Goal: Transaction & Acquisition: Purchase product/service

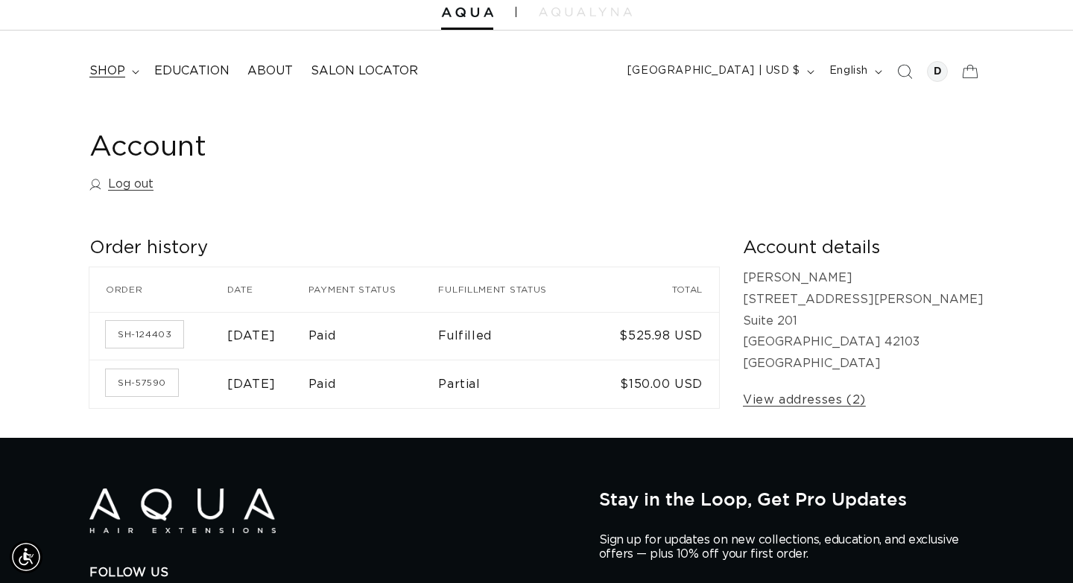
click at [106, 75] on span "shop" at bounding box center [107, 71] width 36 height 16
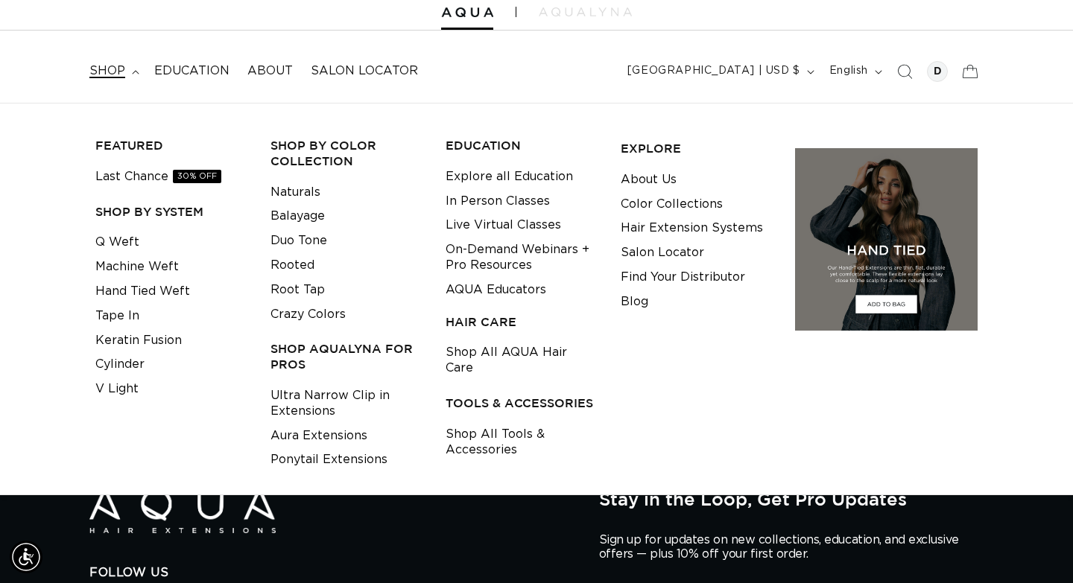
scroll to position [0, 1935]
click at [122, 238] on link "Q Weft" at bounding box center [117, 242] width 44 height 25
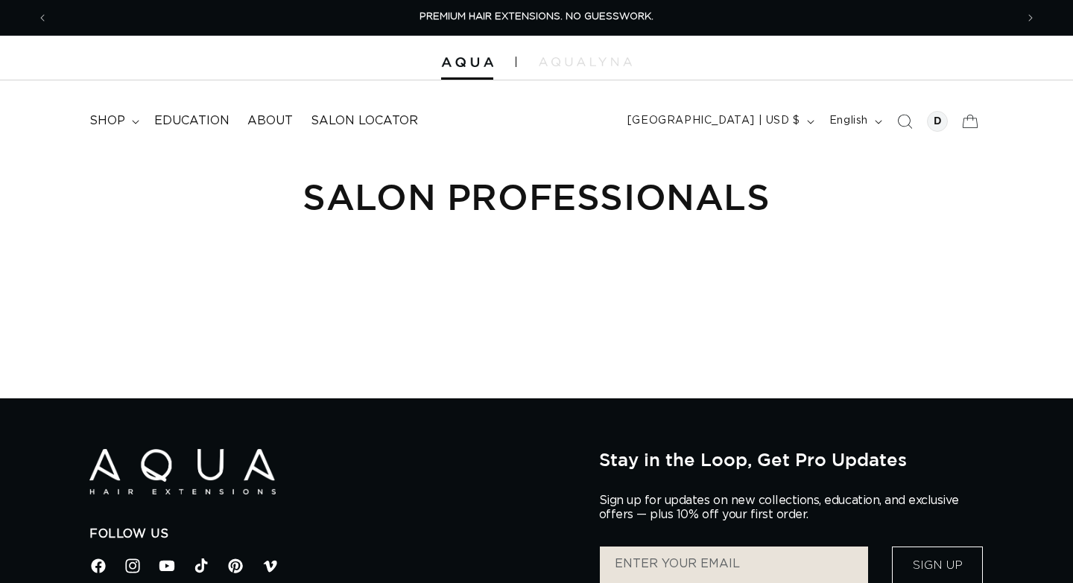
scroll to position [0, 967]
click at [931, 125] on div at bounding box center [937, 121] width 21 height 21
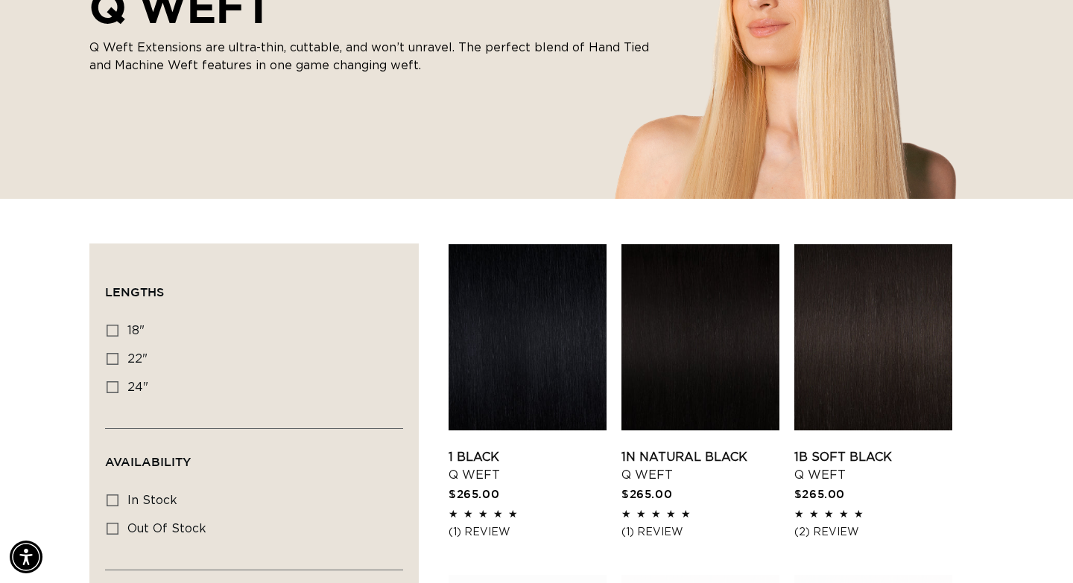
scroll to position [0, 1935]
click at [110, 333] on icon at bounding box center [113, 331] width 12 height 12
click at [110, 333] on input "18" 18" (5 products)" at bounding box center [113, 331] width 12 height 12
checkbox input "true"
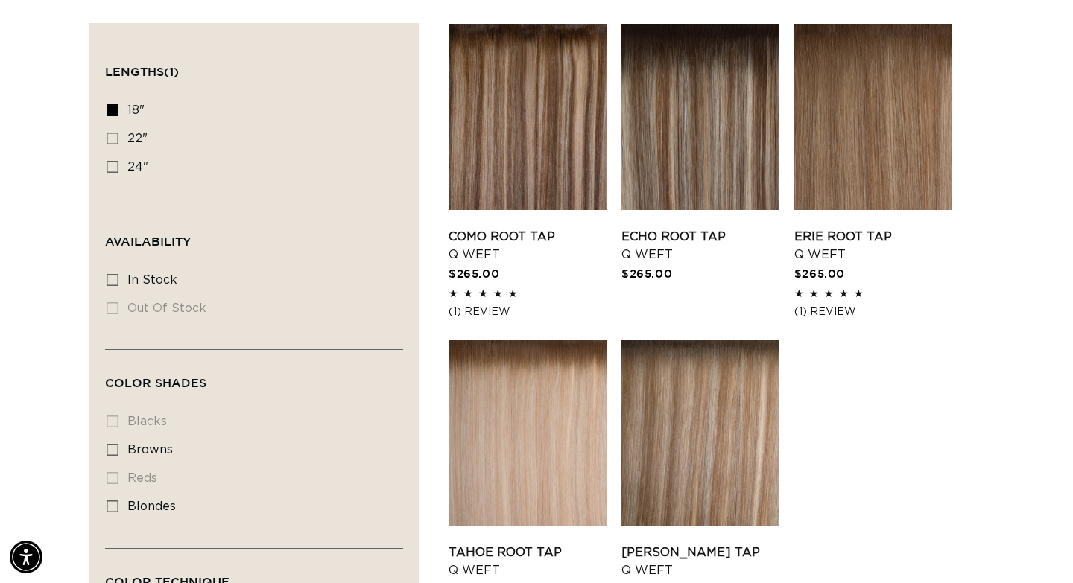
scroll to position [0, 967]
click at [118, 456] on icon at bounding box center [113, 450] width 12 height 12
click at [118, 456] on input "browns browns (5 products)" at bounding box center [113, 450] width 12 height 12
checkbox input "true"
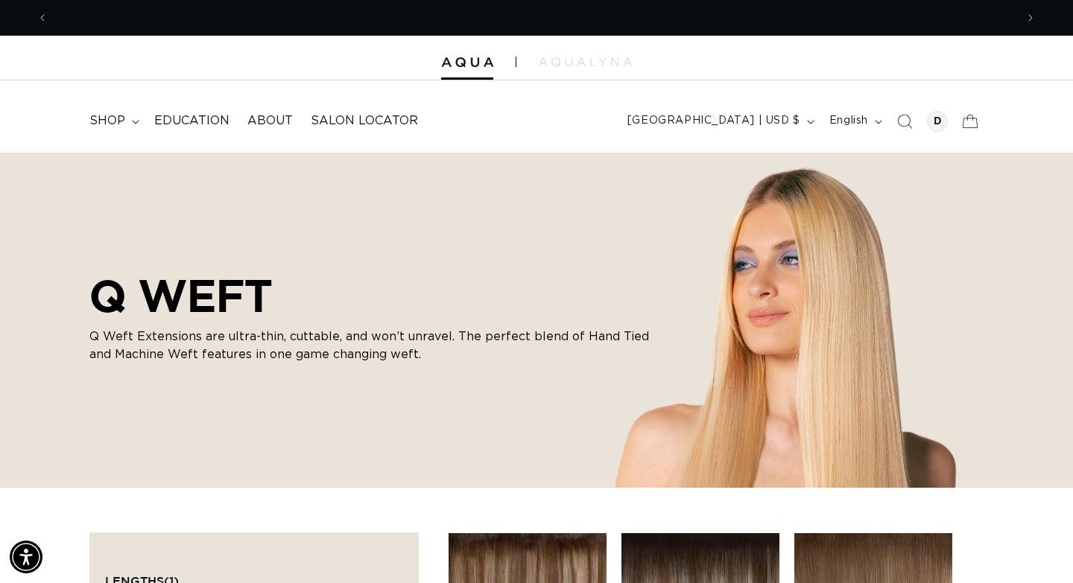
scroll to position [0, 1935]
click at [912, 125] on span "Search" at bounding box center [904, 121] width 33 height 33
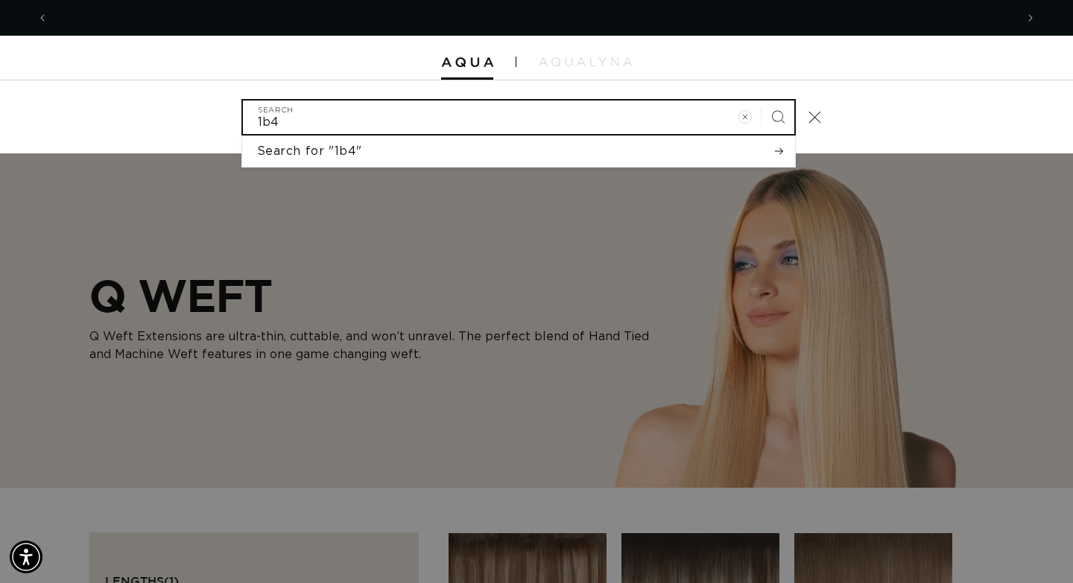
scroll to position [0, 967]
type input "1b4"
click at [762, 101] on button "Search" at bounding box center [778, 117] width 33 height 33
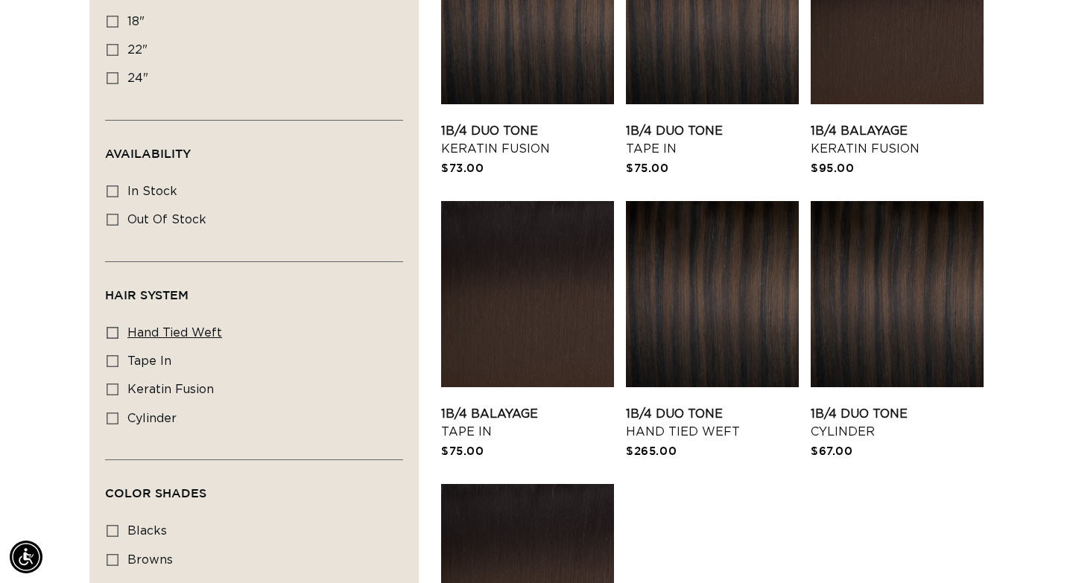
click at [205, 336] on span "hand tied weft" at bounding box center [174, 333] width 95 height 12
click at [118, 336] on input "hand tied weft hand tied weft (1 product)" at bounding box center [113, 333] width 12 height 12
checkbox input "true"
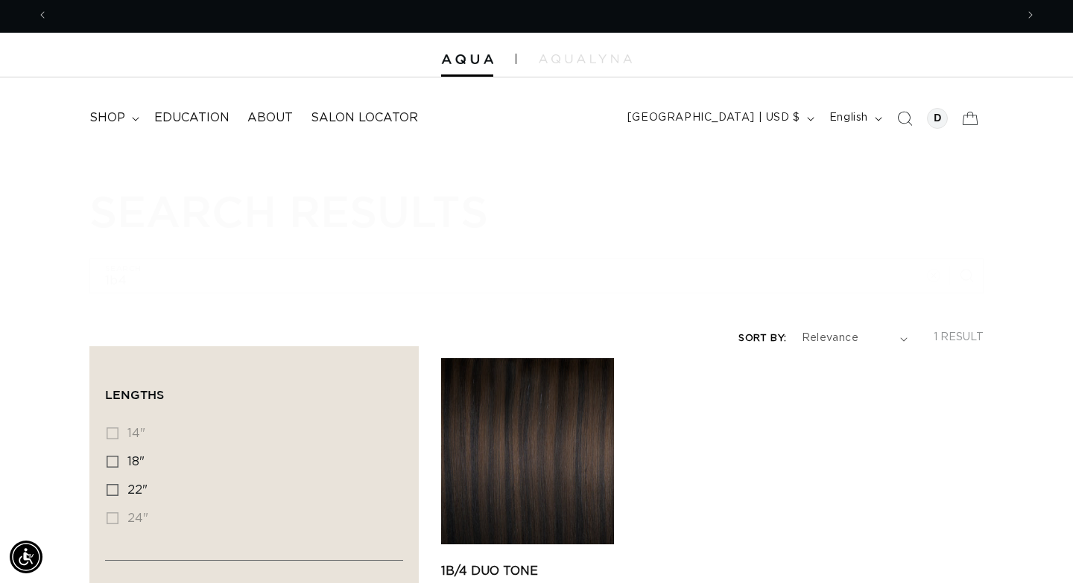
scroll to position [0, 1935]
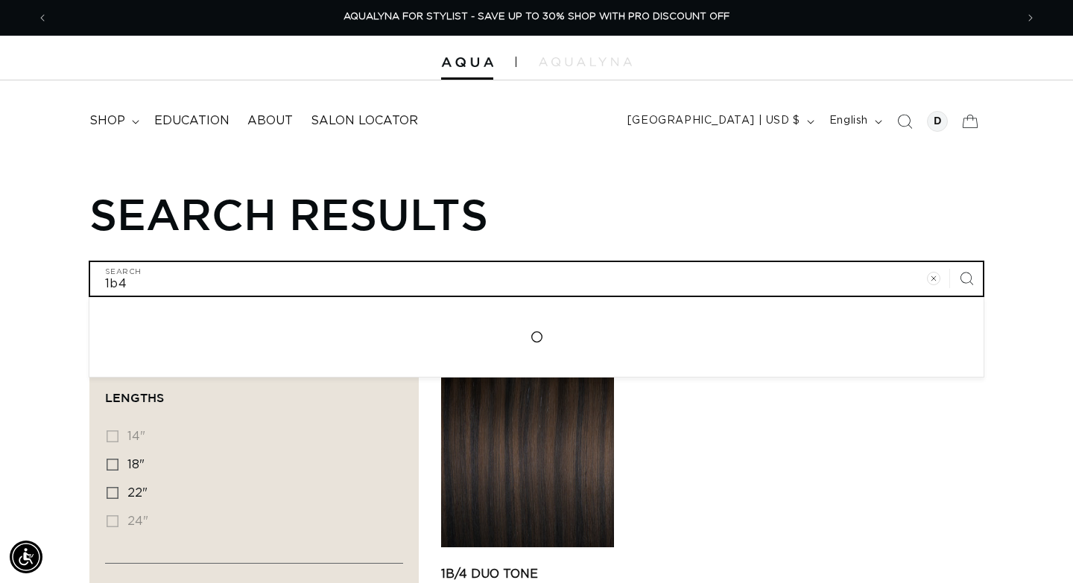
click at [387, 276] on input "1b4" at bounding box center [536, 279] width 893 height 34
click at [387, 277] on input "1b4" at bounding box center [536, 279] width 893 height 34
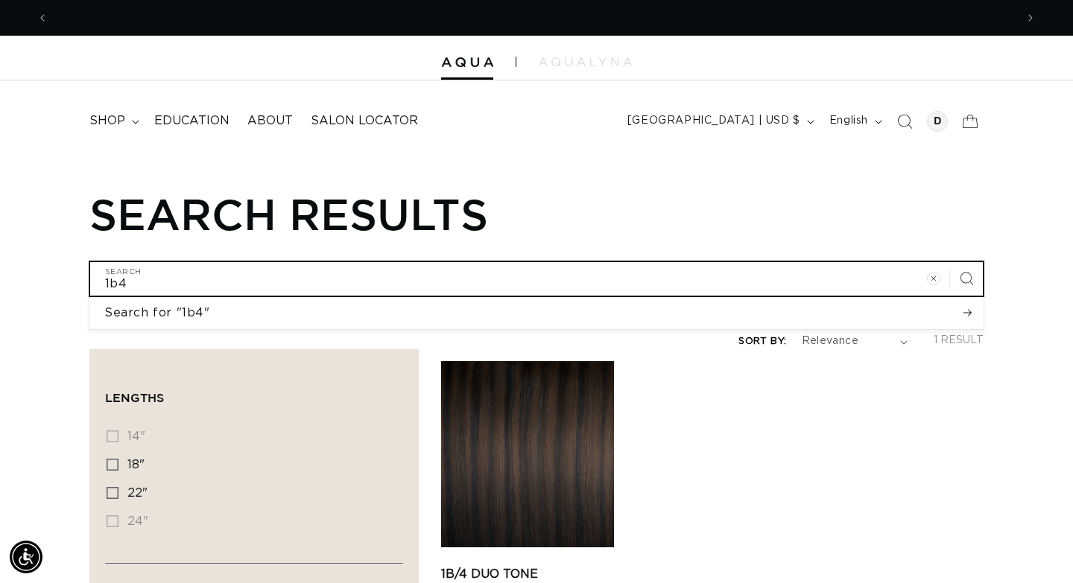
click at [387, 277] on input "1b4" at bounding box center [536, 279] width 893 height 34
type input "q"
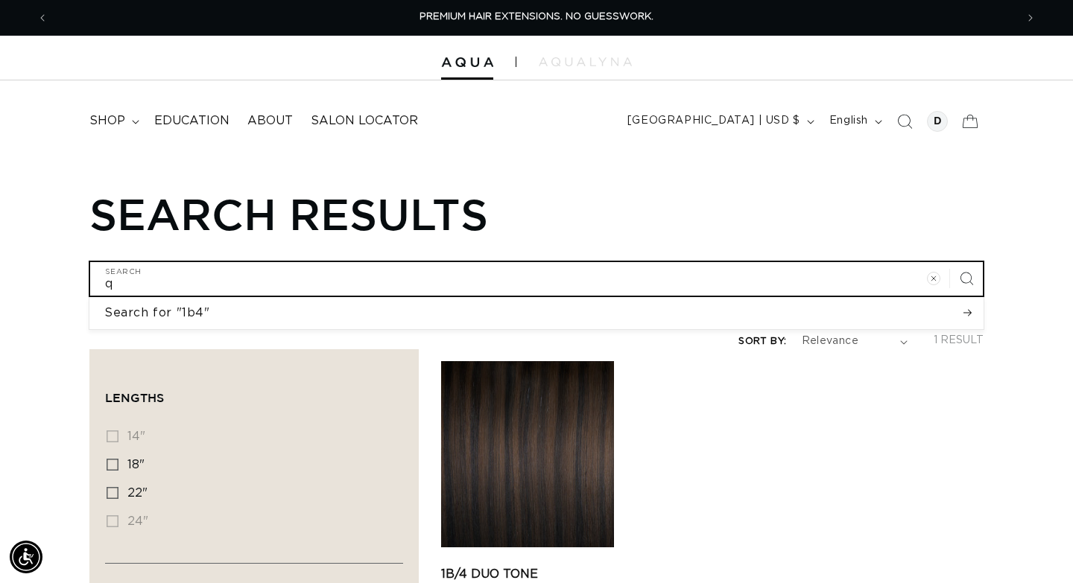
type input "q"
type input "q w"
type input "q we"
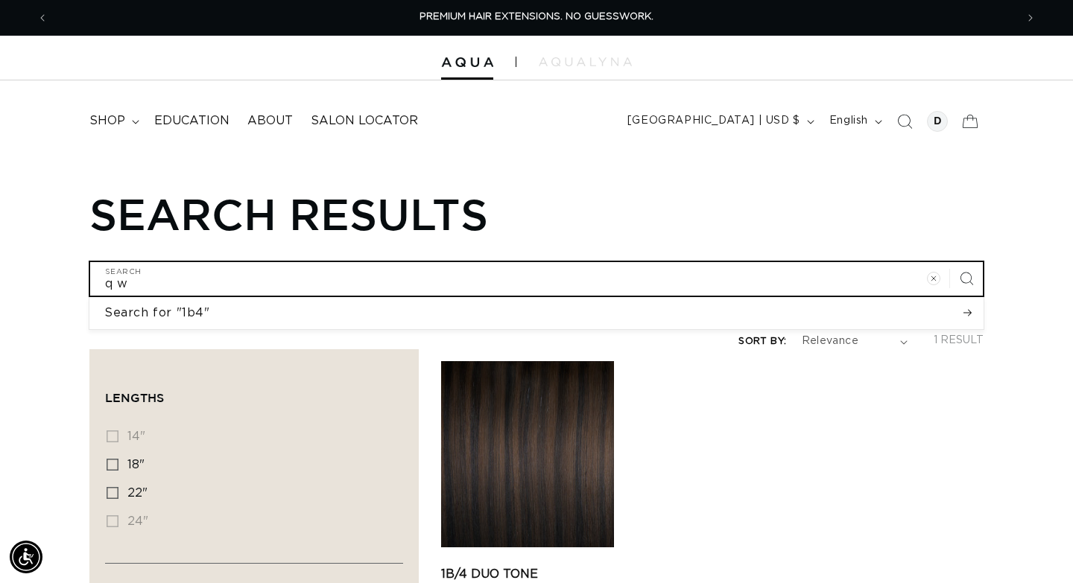
type input "q we"
type input "q wef"
type input "q weft"
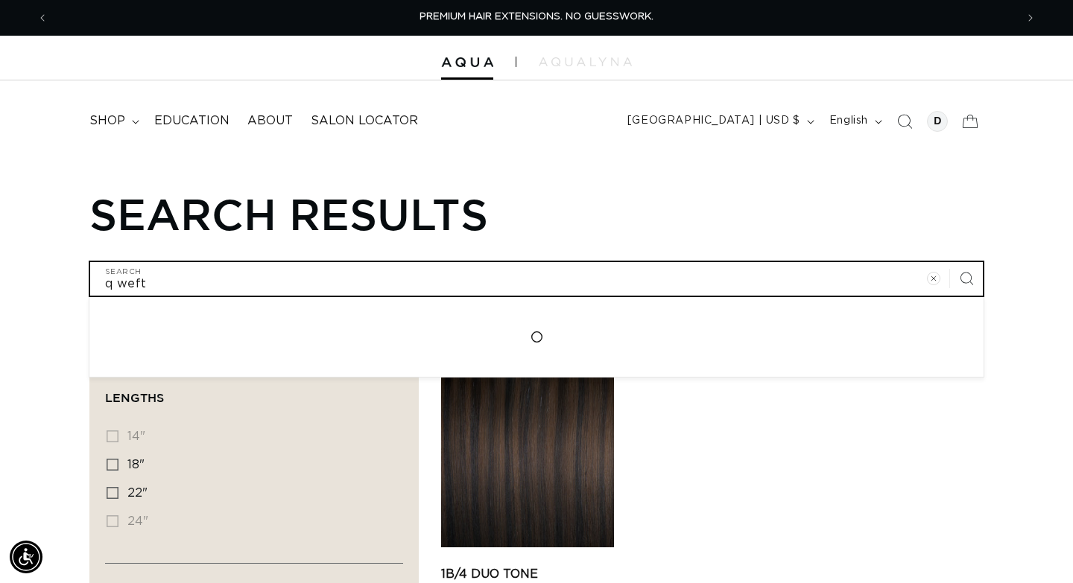
type input "q weft"
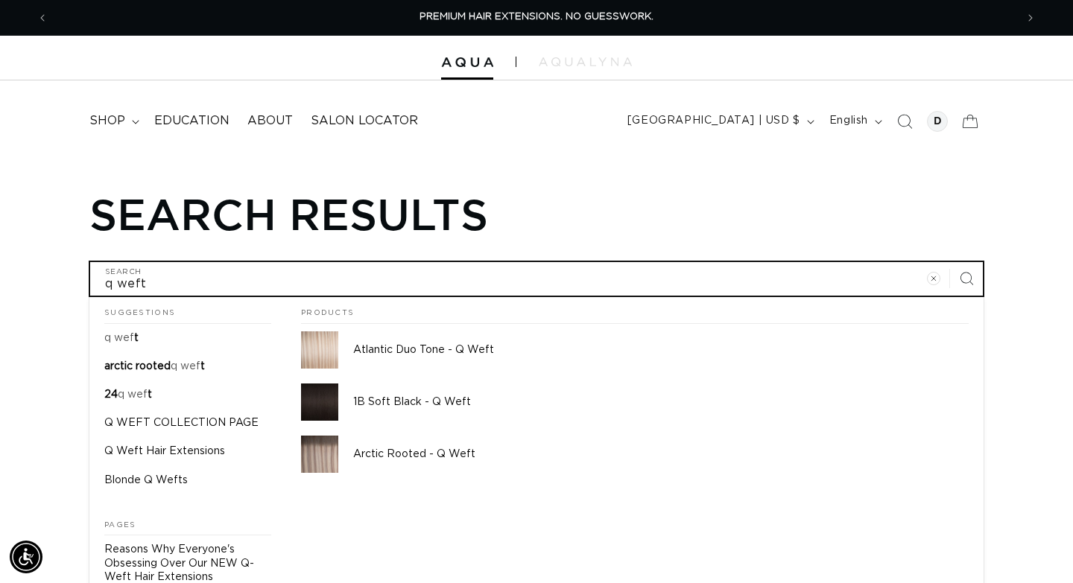
scroll to position [0, 967]
type input "q weft 1"
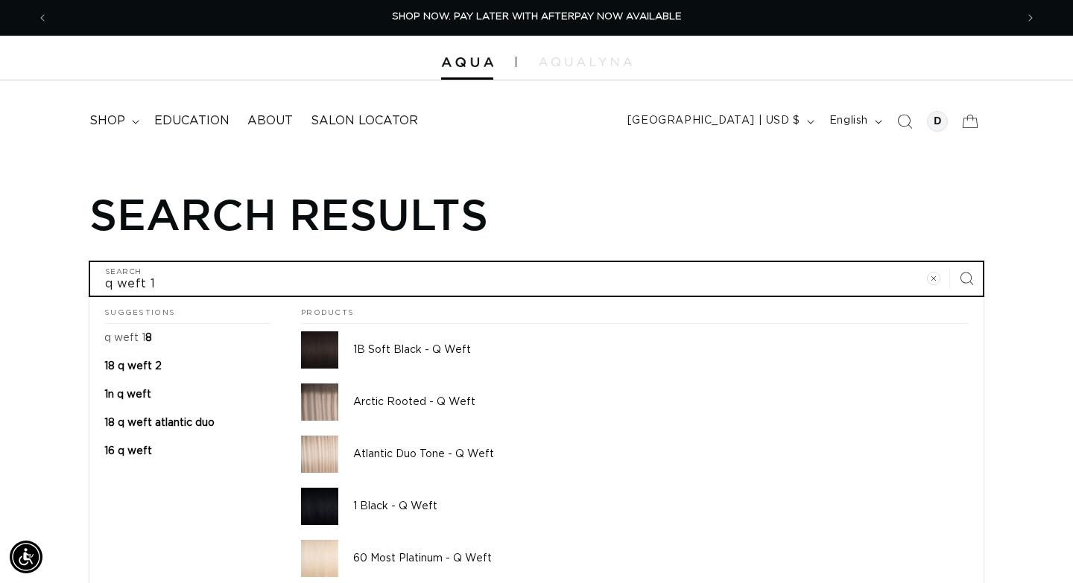
type input "q weft 1"
type input "q weft 1 b"
type input "q weft 1 b4"
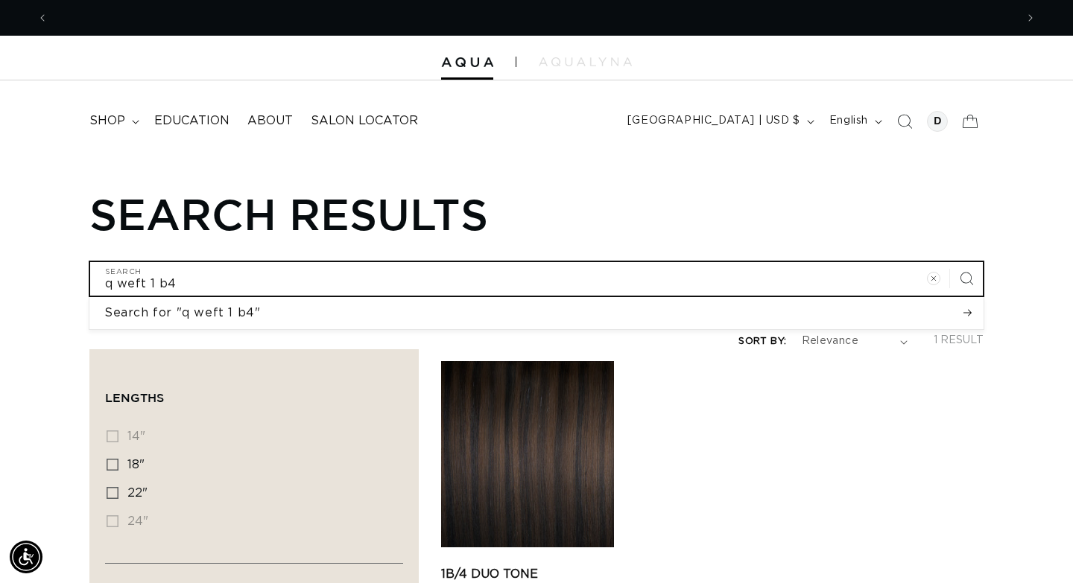
type input "q weft 1 b4"
click at [89, 297] on button "Search for "q weft 1 b4"" at bounding box center [536, 312] width 894 height 31
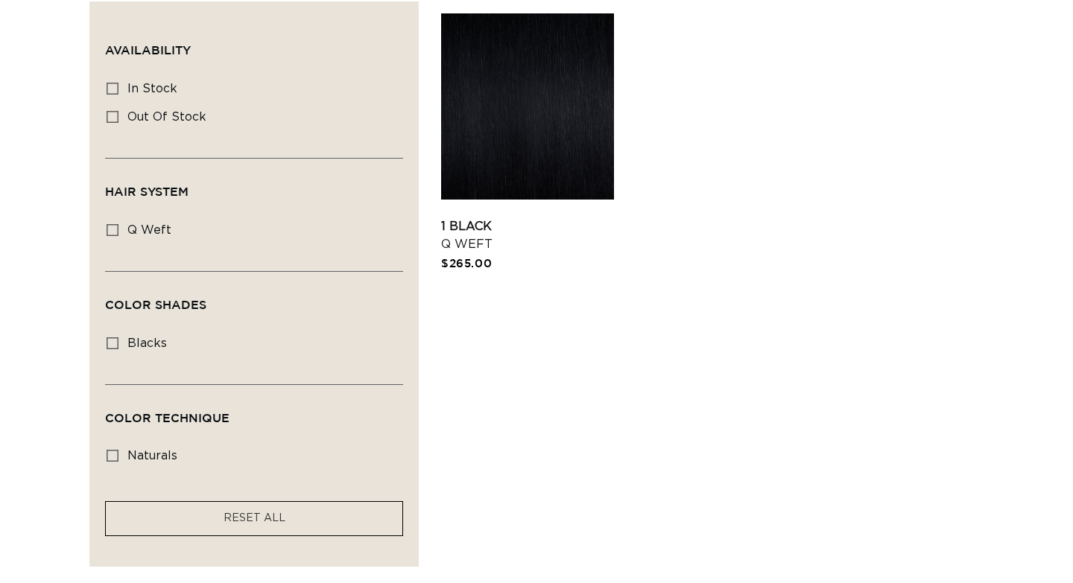
scroll to position [0, 967]
click at [113, 230] on icon at bounding box center [113, 230] width 12 height 12
click at [113, 230] on input "q weft q weft (1 product)" at bounding box center [113, 230] width 12 height 12
checkbox input "true"
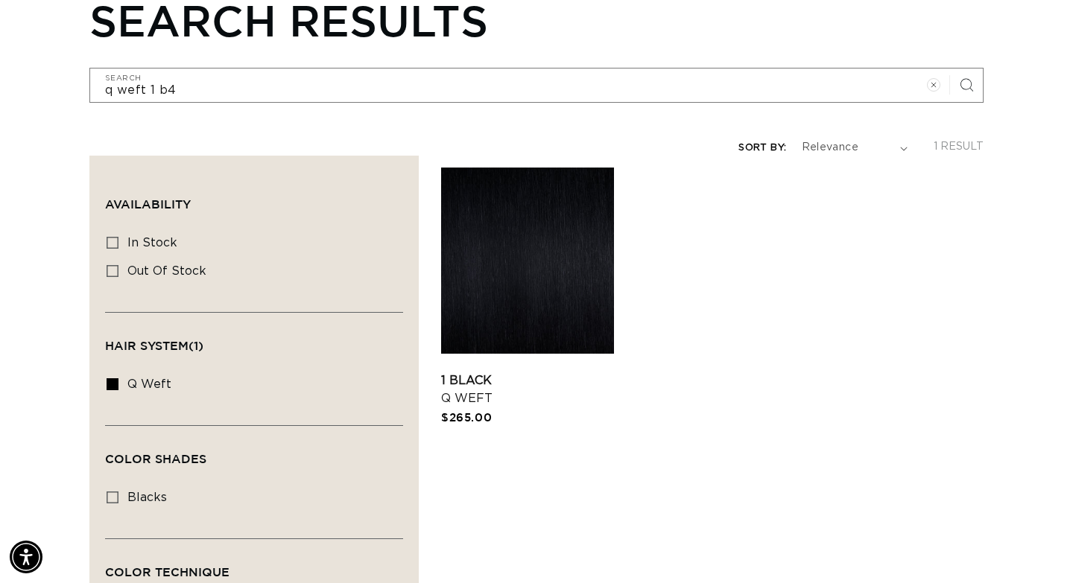
scroll to position [194, 0]
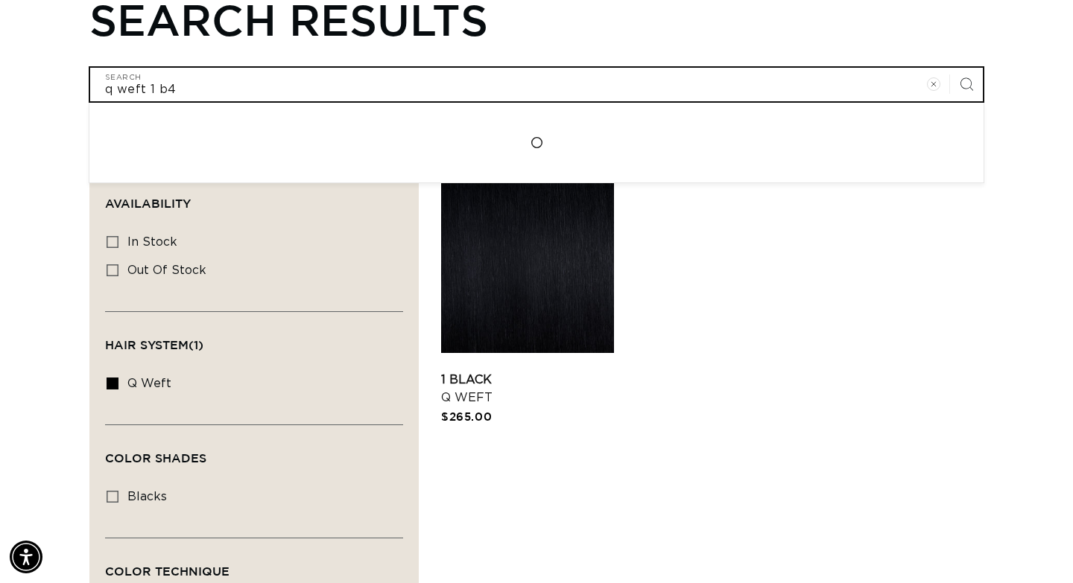
click at [174, 91] on input "q weft 1 b4" at bounding box center [536, 85] width 893 height 34
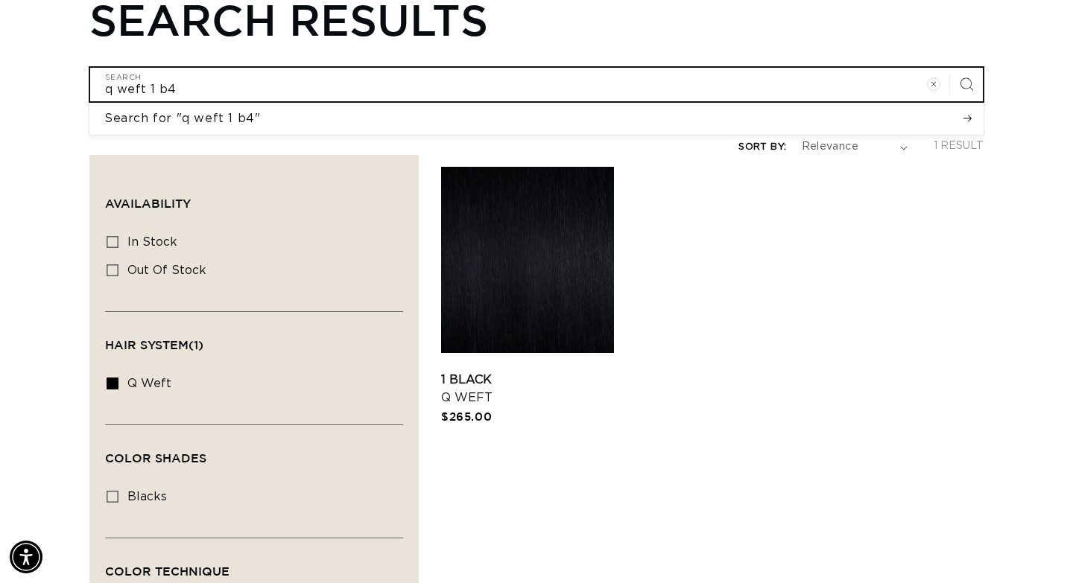
type input "q weft 1 b"
type input "q weft 1"
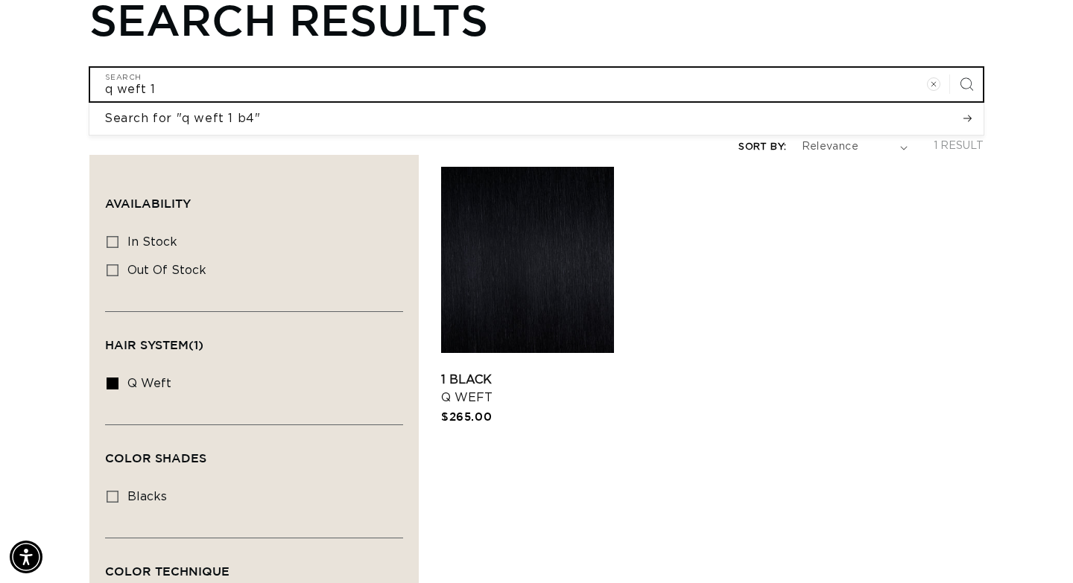
type input "q weft 1"
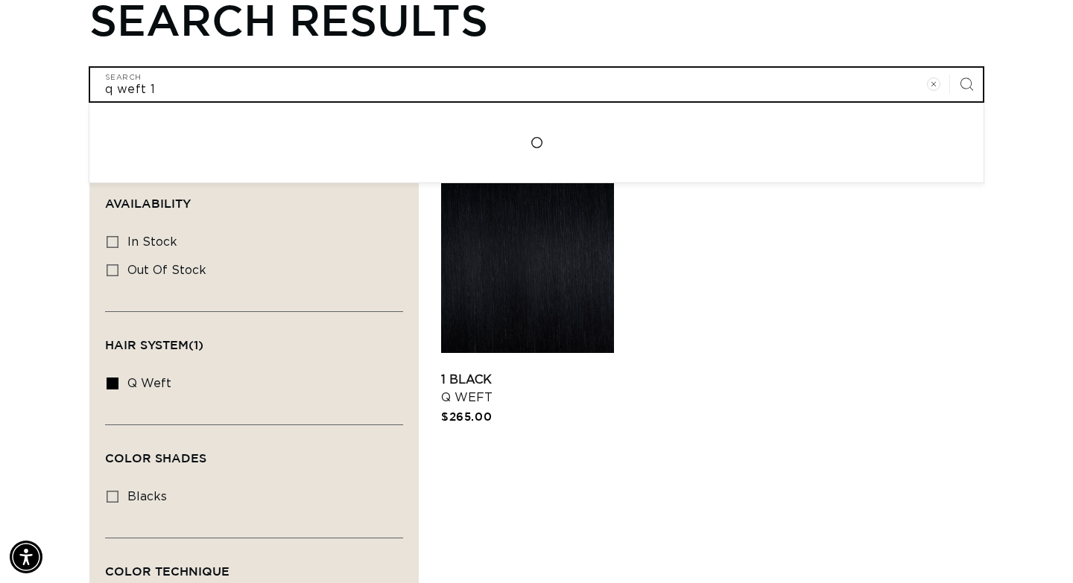
type input "q weft"
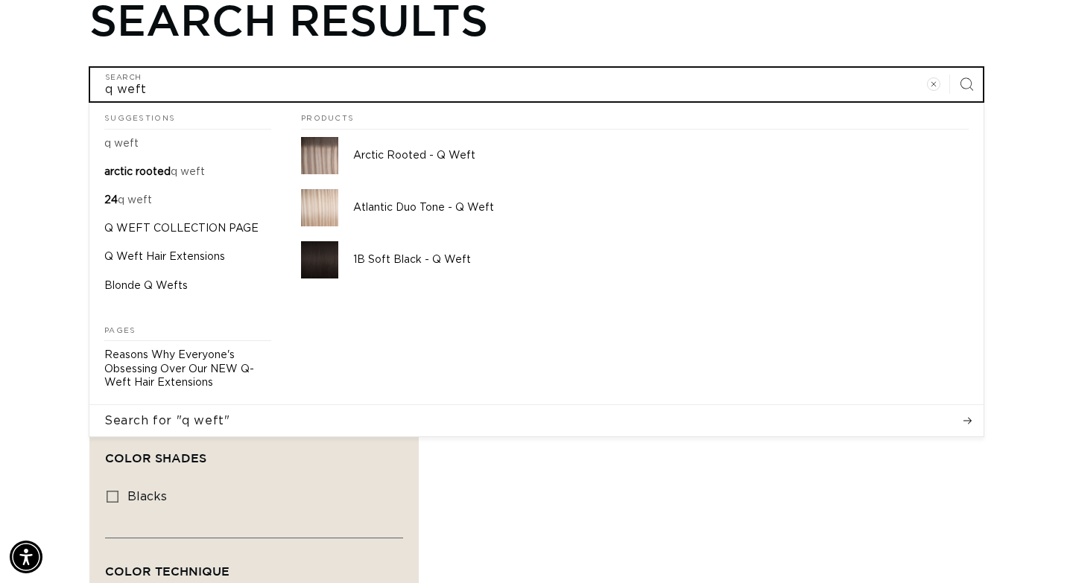
type input "q weft 1"
type input "q weft 1 b"
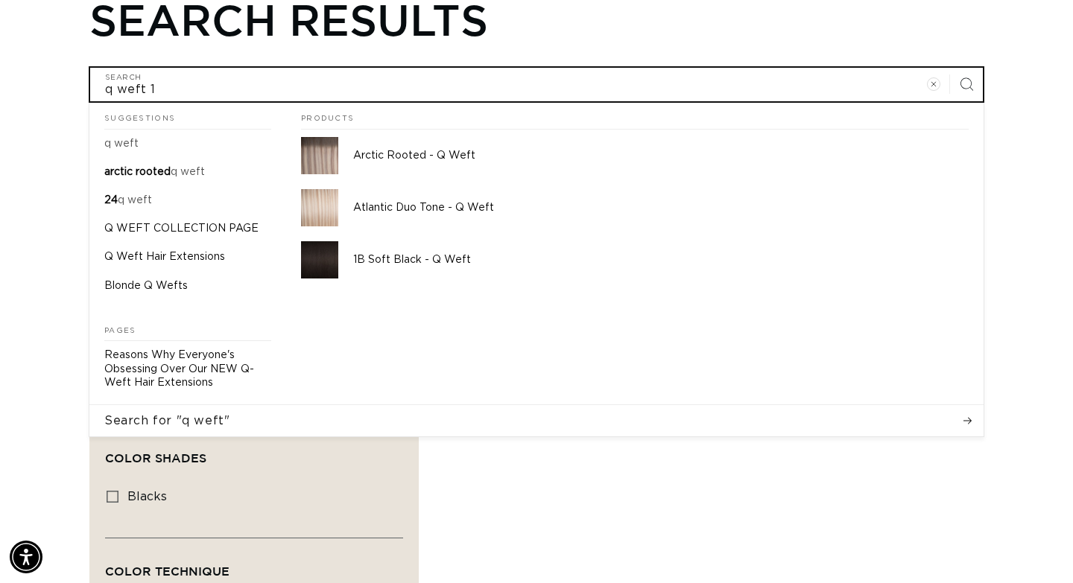
type input "q weft 1 b"
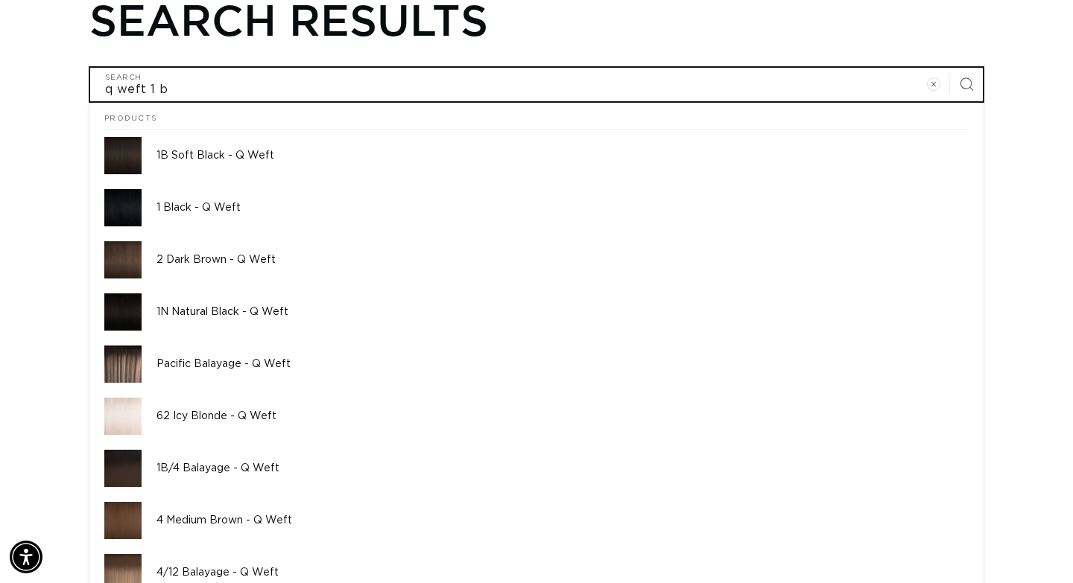
type input "q weft 1"
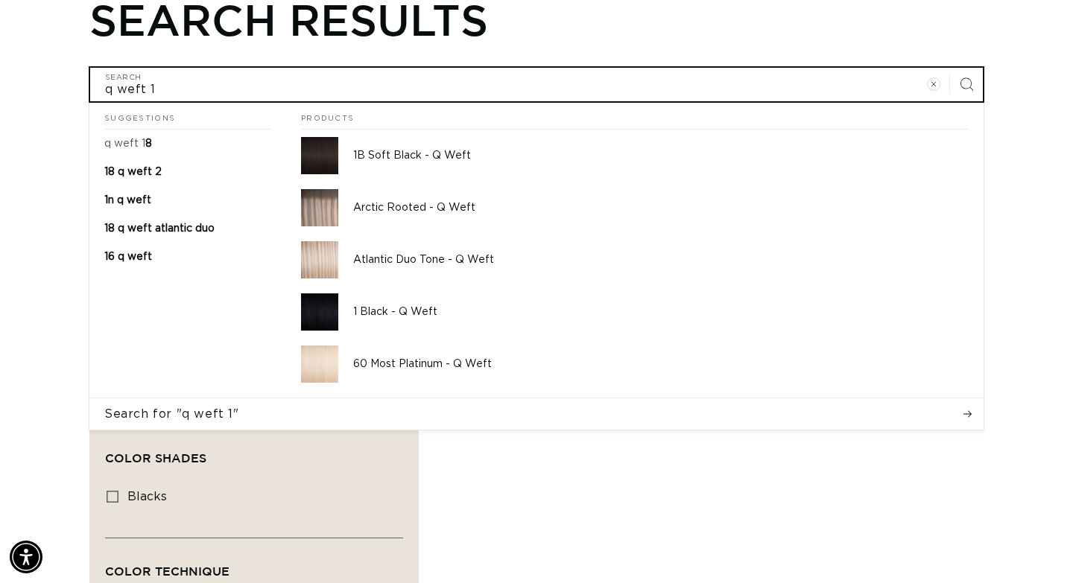
type input "q weft 1b"
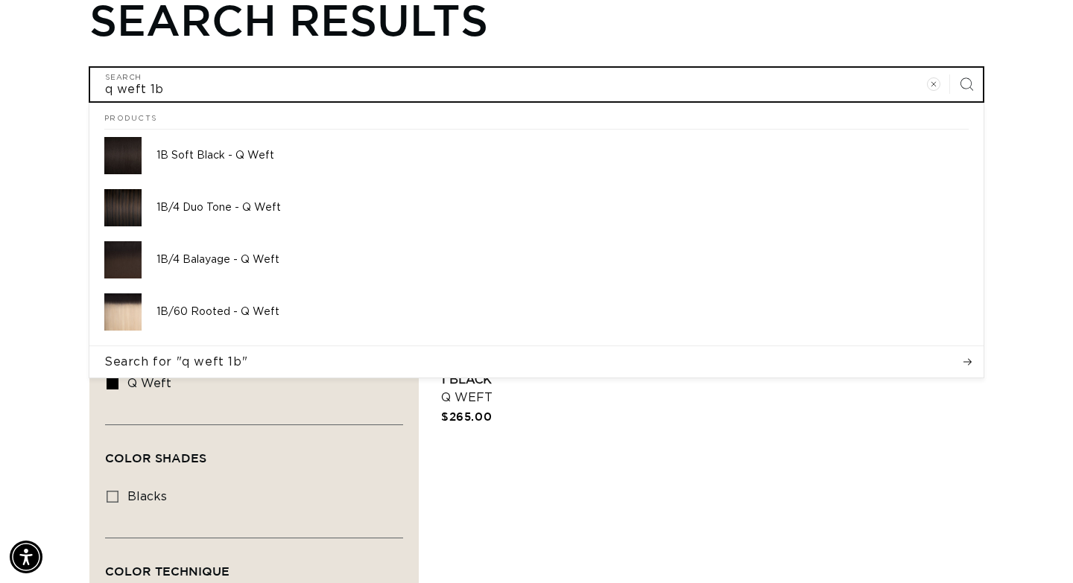
type input "q weft 1b4"
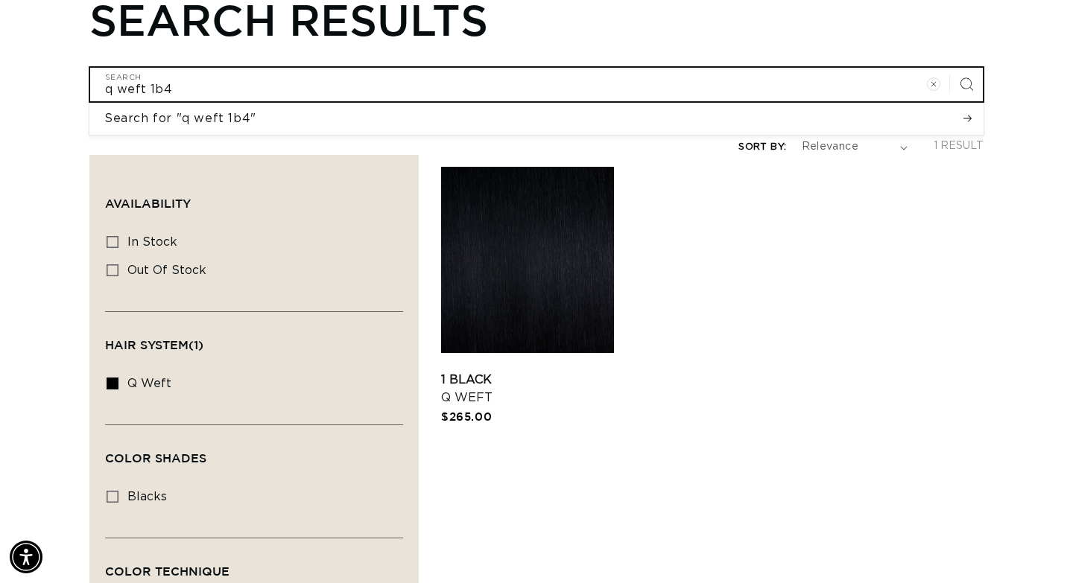
scroll to position [0, 967]
type input "q weft 1b4"
click at [89, 103] on button "Search for "q weft 1b4"" at bounding box center [536, 118] width 894 height 31
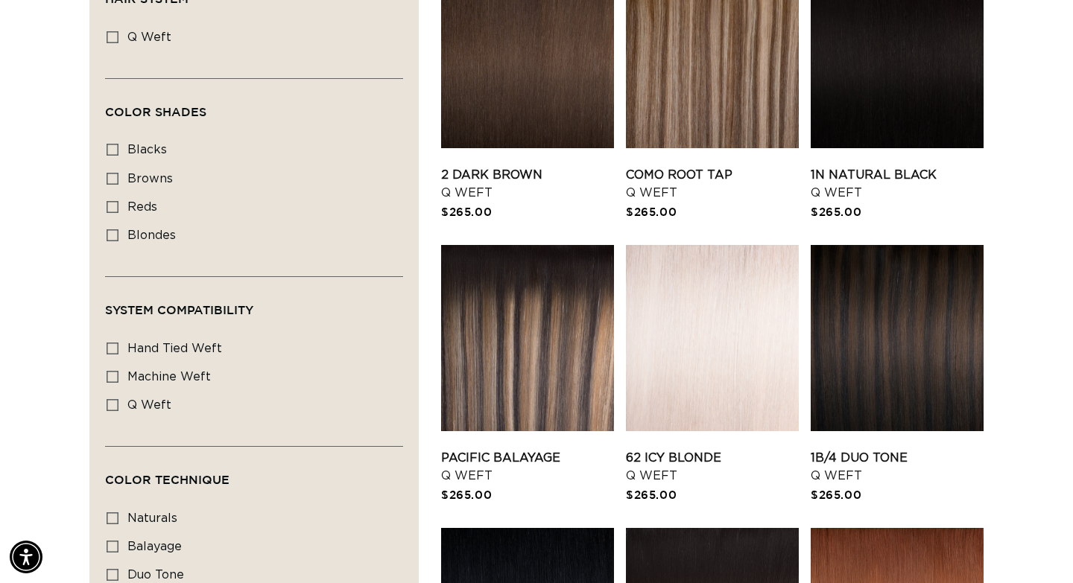
scroll to position [967, 0]
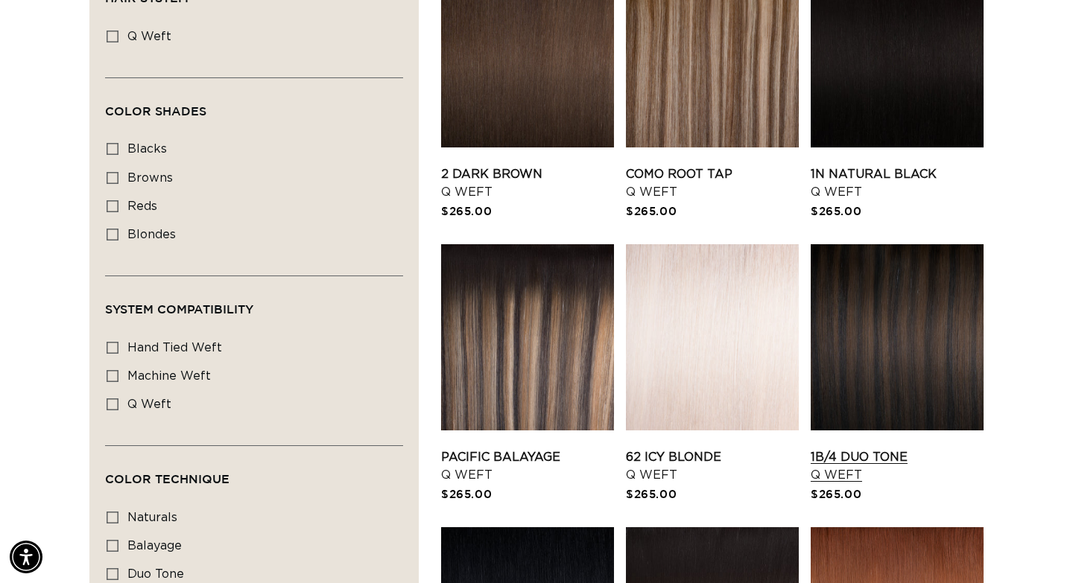
click at [867, 449] on link "1B/4 Duo Tone Q Weft" at bounding box center [897, 467] width 173 height 36
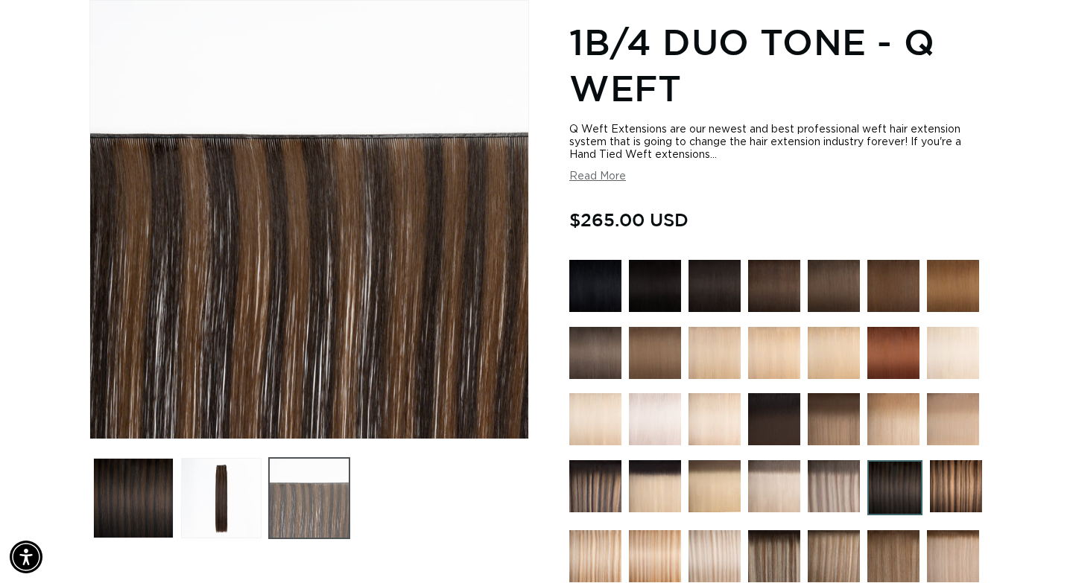
scroll to position [0, 1935]
click at [590, 484] on img at bounding box center [595, 487] width 52 height 52
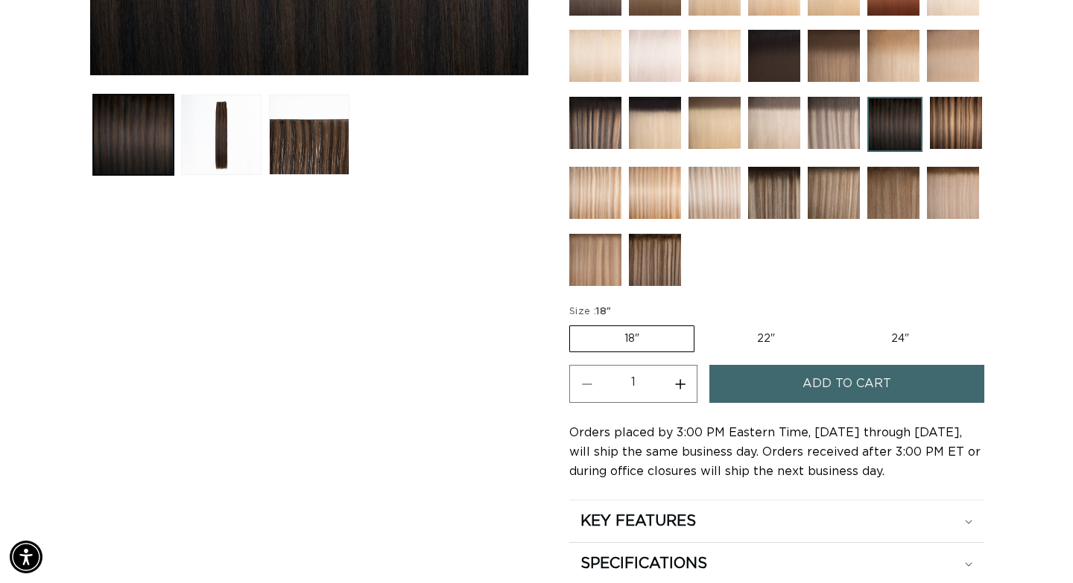
scroll to position [0, 1935]
click at [681, 383] on button "Increase quantity for 1B/4 Duo Tone - Q Weft" at bounding box center [680, 384] width 34 height 38
type input "2"
click at [800, 377] on button "Add to cart" at bounding box center [846, 384] width 275 height 38
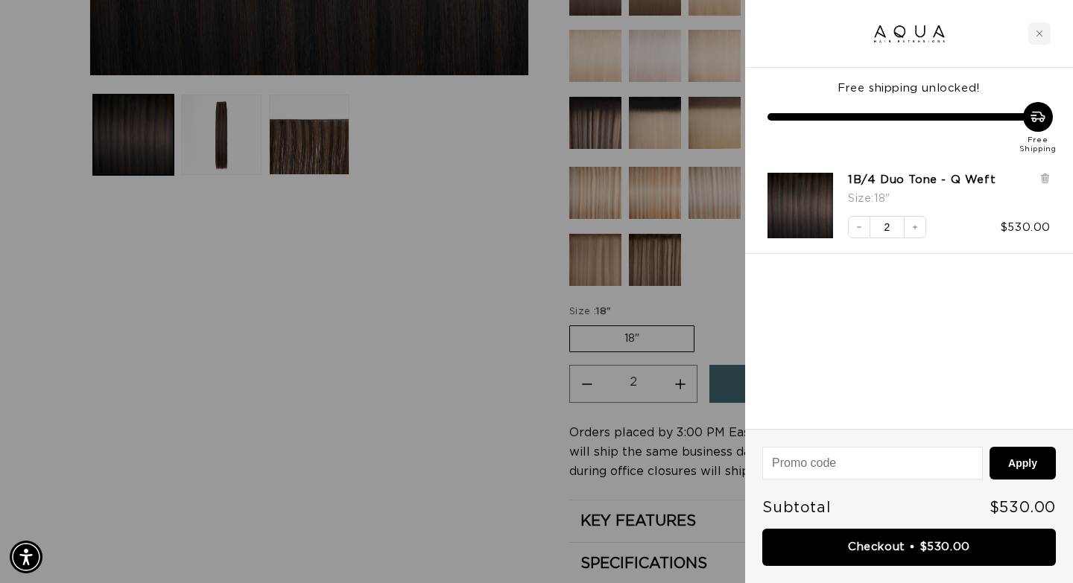
scroll to position [0, 967]
